Goal: Find contact information: Find contact information

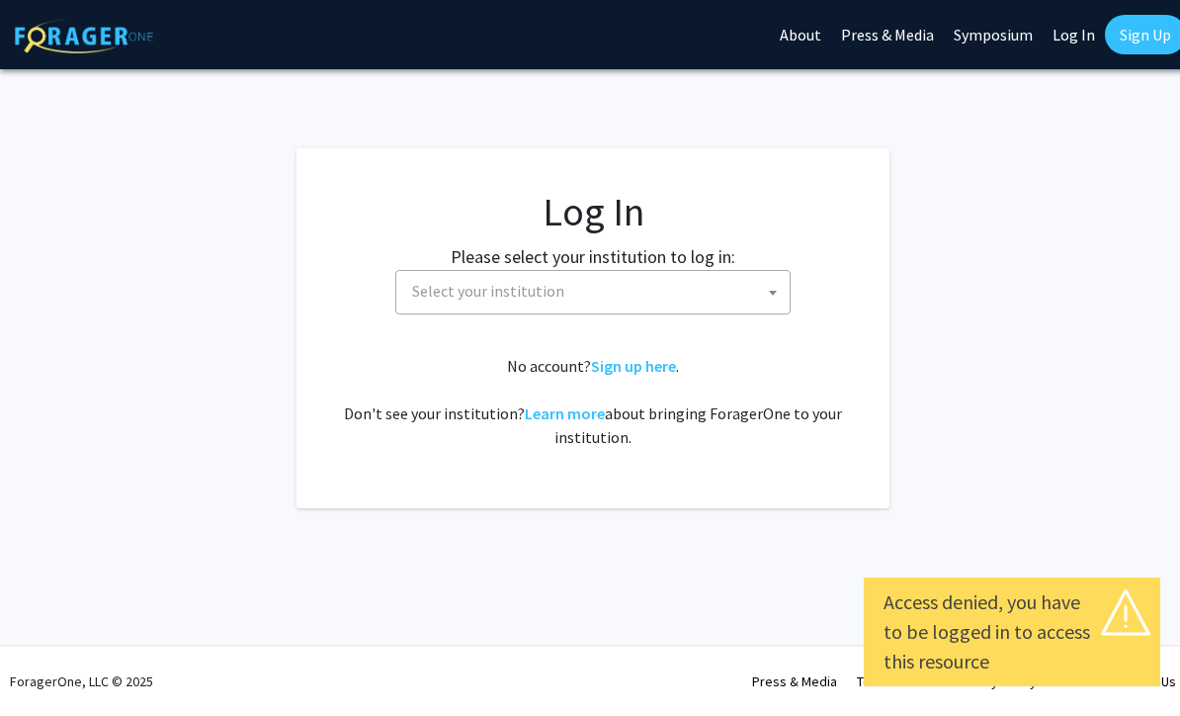
scroll to position [1, 0]
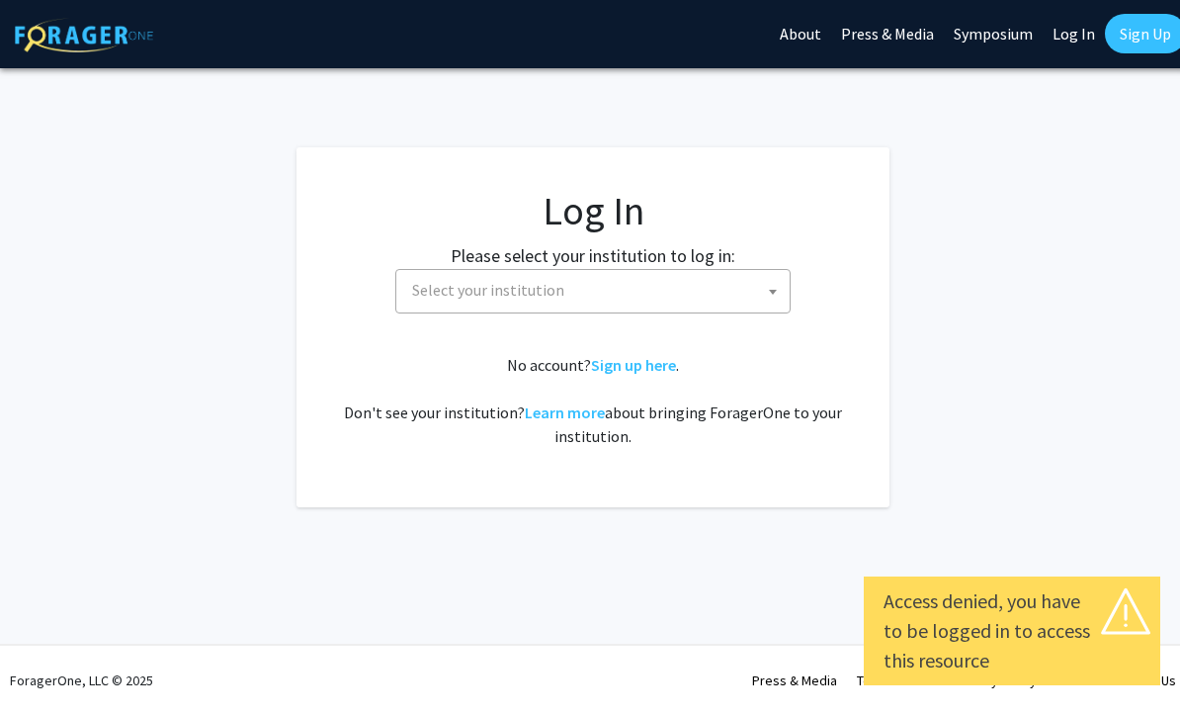
click at [706, 302] on span "Select your institution" at bounding box center [597, 291] width 386 height 41
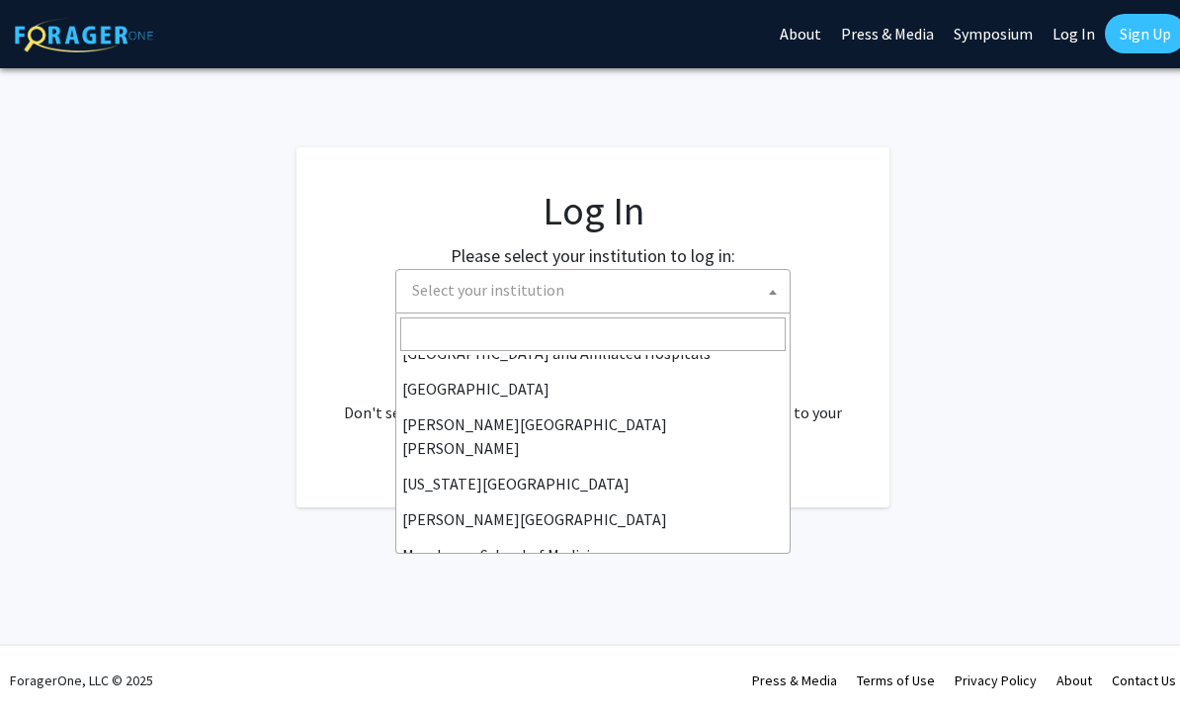
scroll to position [331, 0]
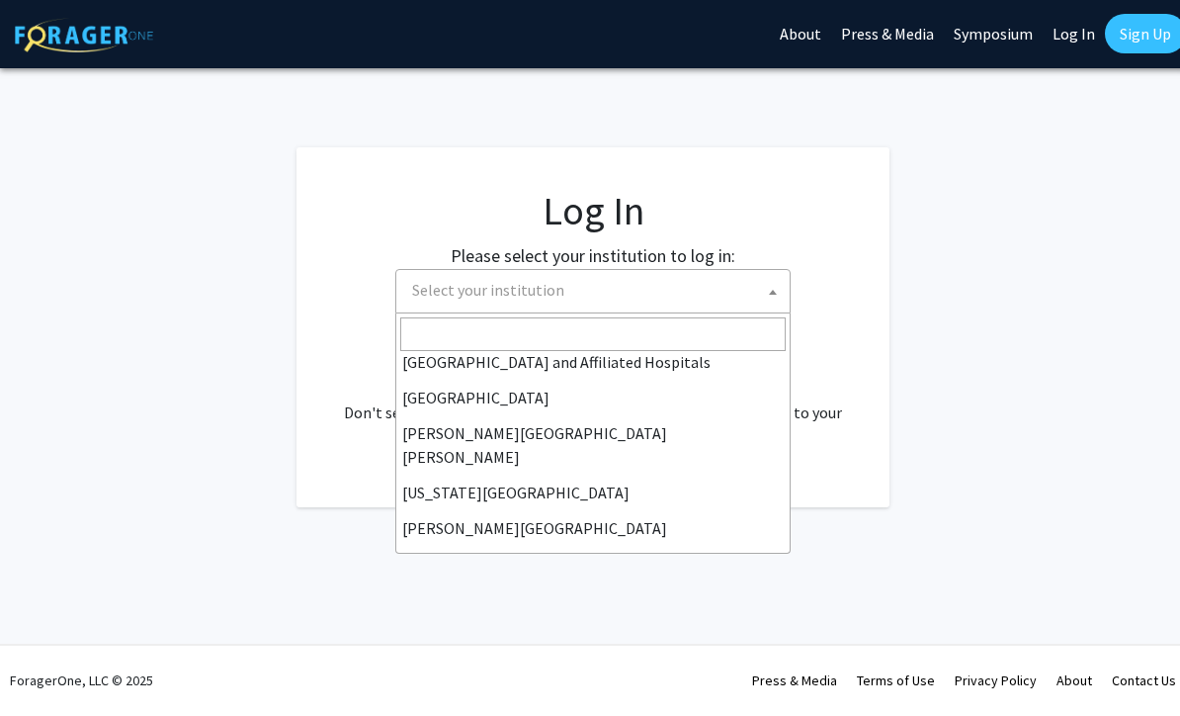
select select "1"
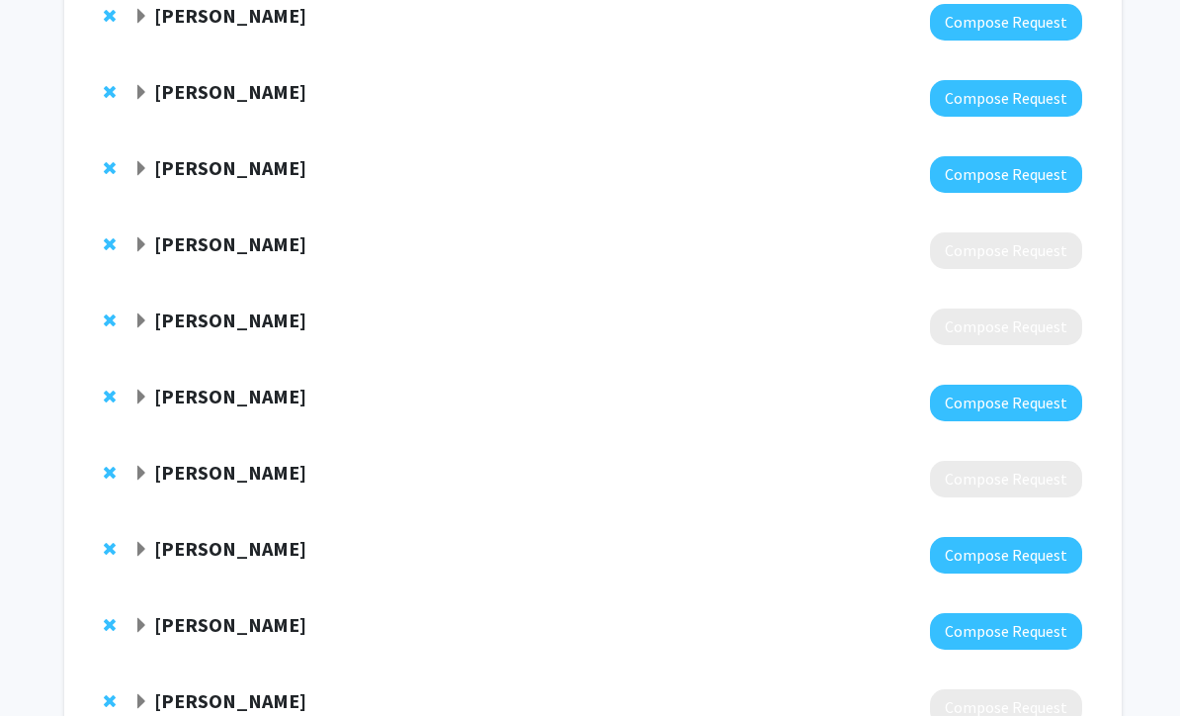
scroll to position [1376, 0]
click at [592, 532] on div "Sixuan Li Compose Request" at bounding box center [593, 555] width 1018 height 76
click at [162, 551] on strong "Sixuan Li" at bounding box center [230, 548] width 152 height 25
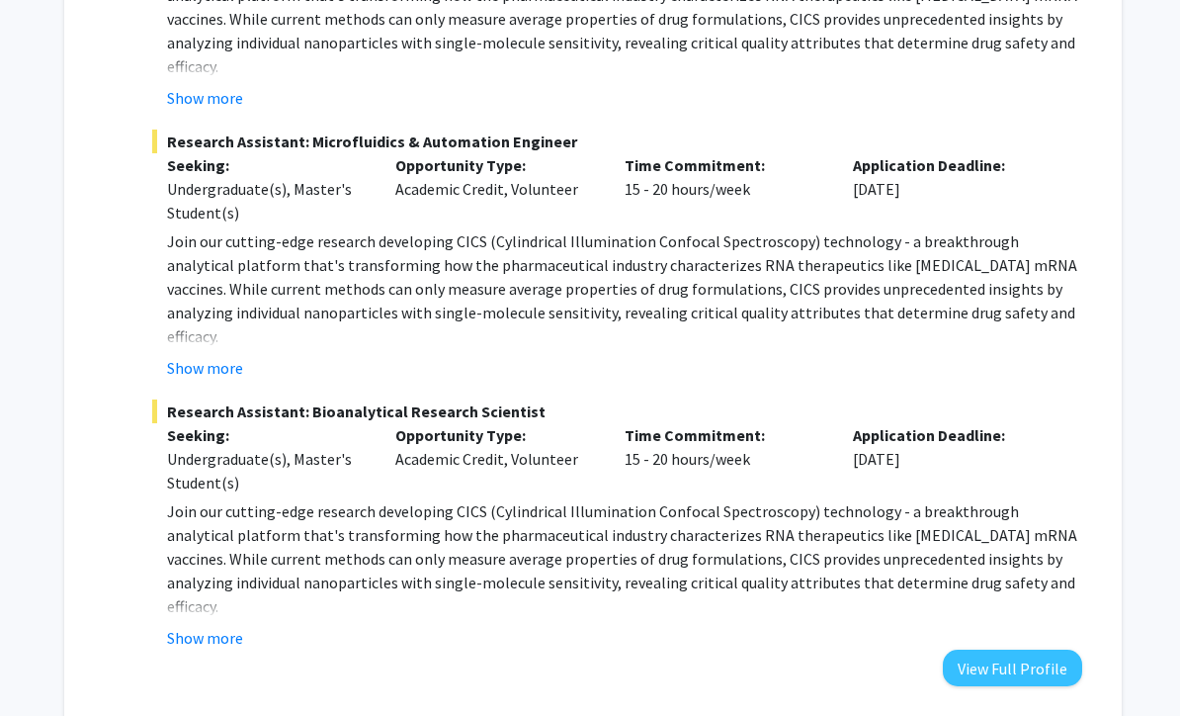
scroll to position [2552, 0]
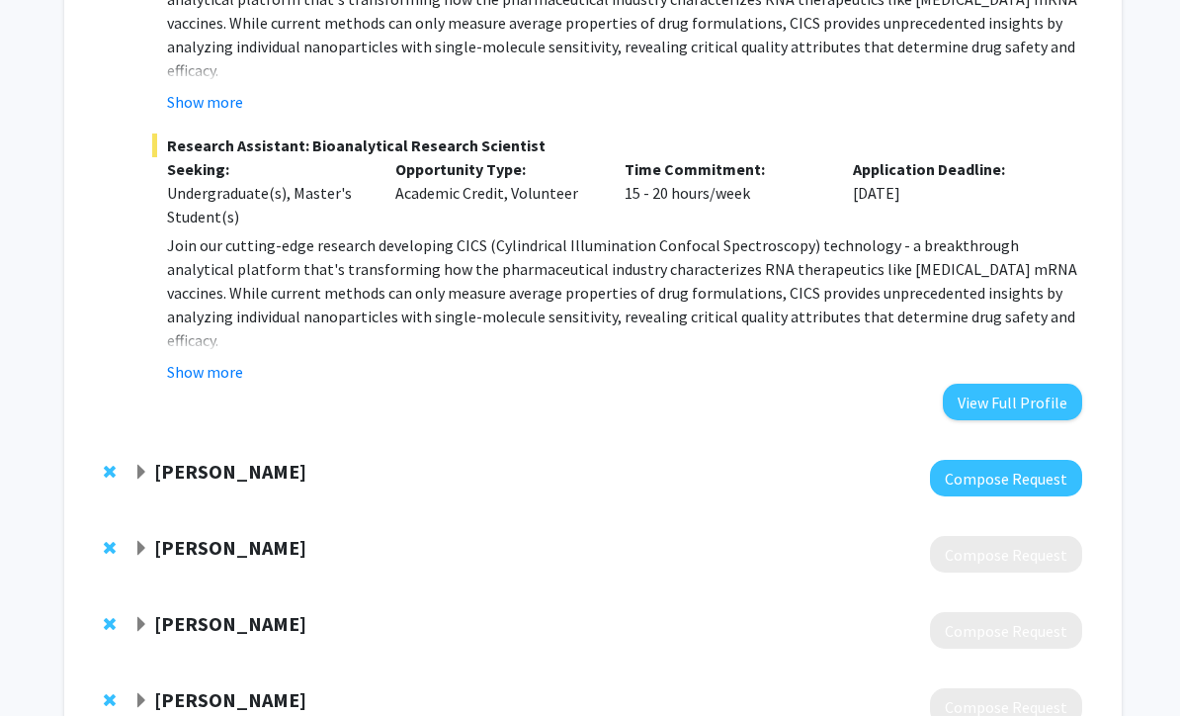
click at [1014, 385] on button "View Full Profile" at bounding box center [1012, 403] width 139 height 37
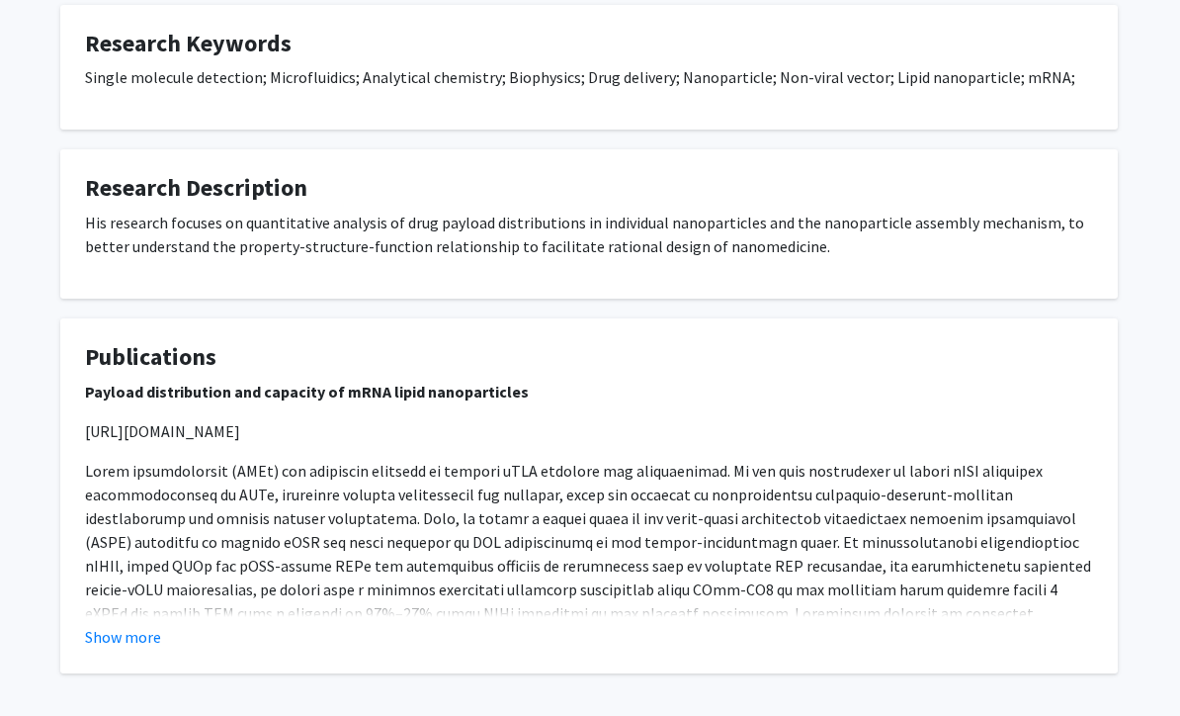
scroll to position [1421, 4]
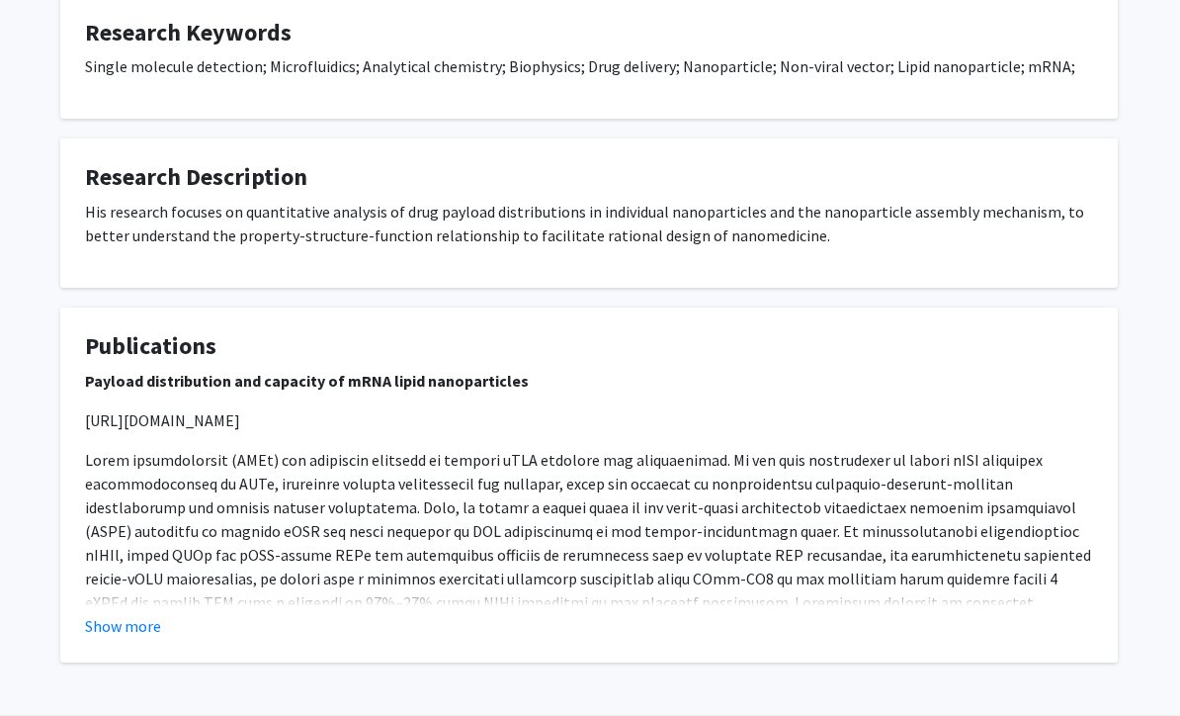
click at [106, 617] on button "Show more" at bounding box center [123, 627] width 76 height 24
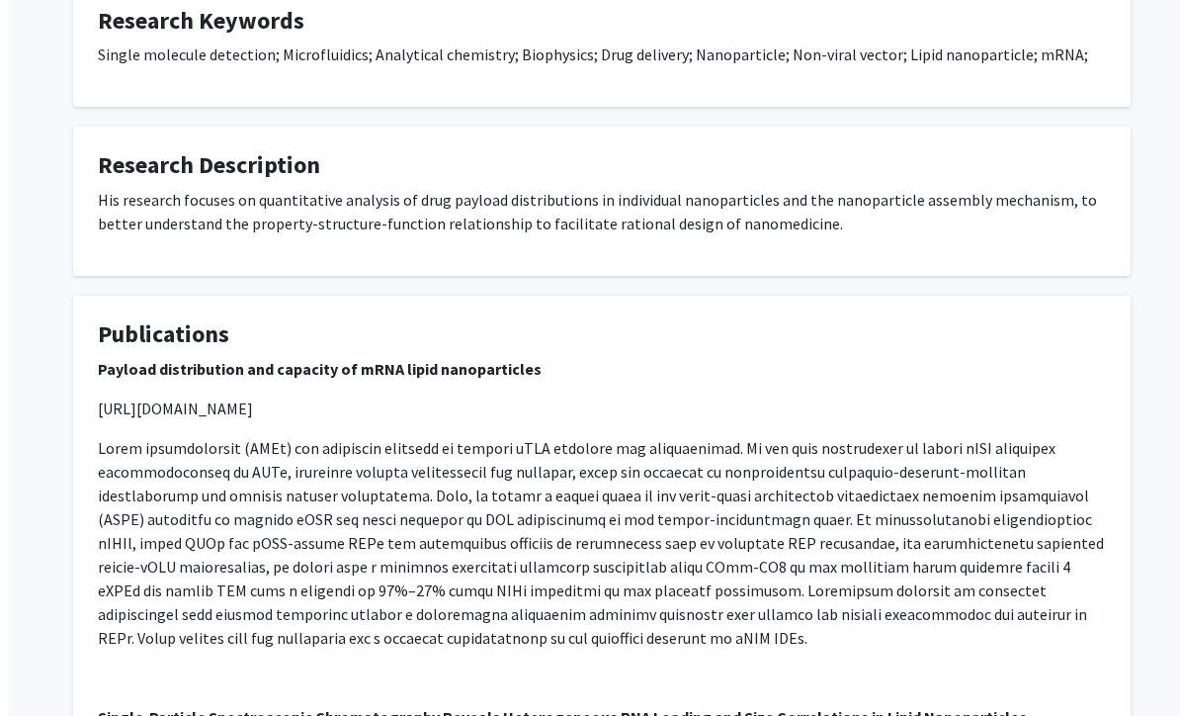
scroll to position [1509, 0]
